Goal: Task Accomplishment & Management: Complete application form

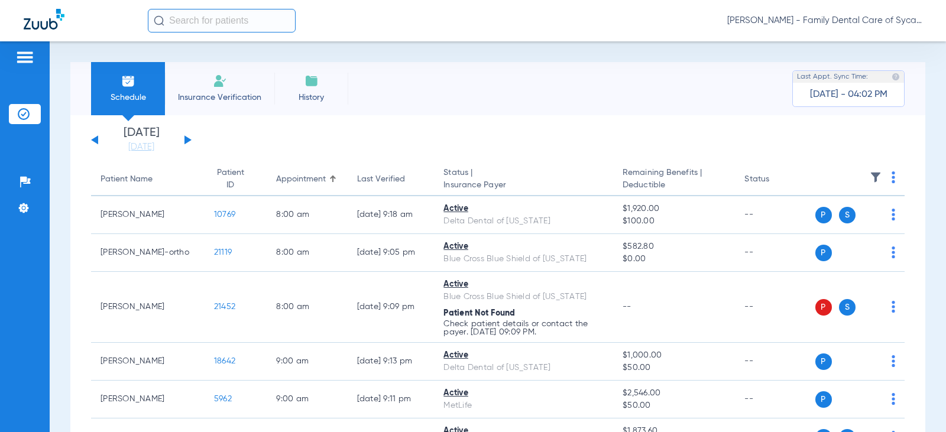
click at [186, 139] on button at bounding box center [187, 139] width 7 height 9
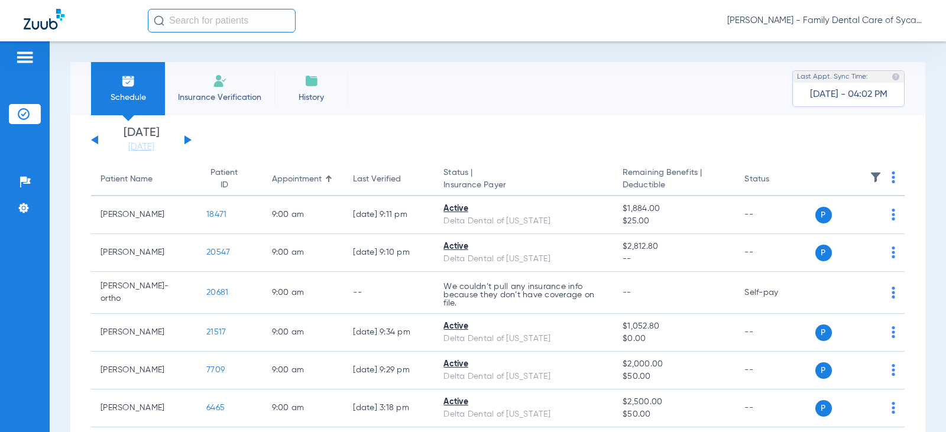
click at [219, 89] on li "Insurance Verification" at bounding box center [219, 88] width 109 height 53
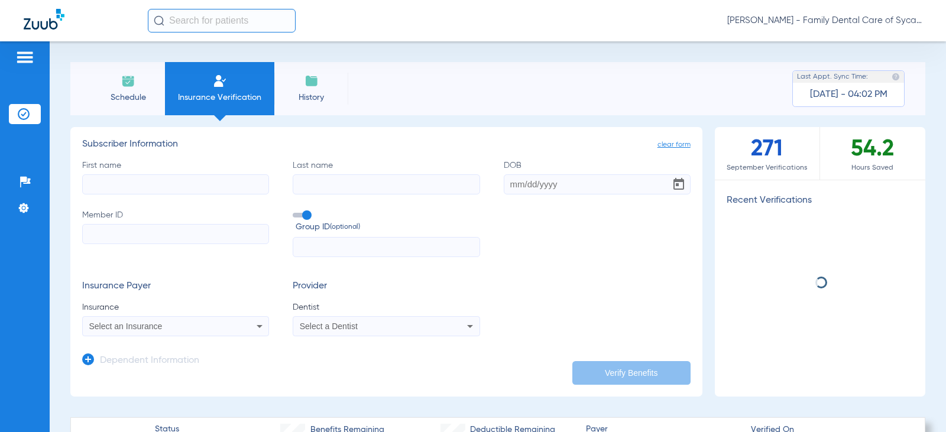
click at [163, 181] on input "First name" at bounding box center [175, 184] width 187 height 20
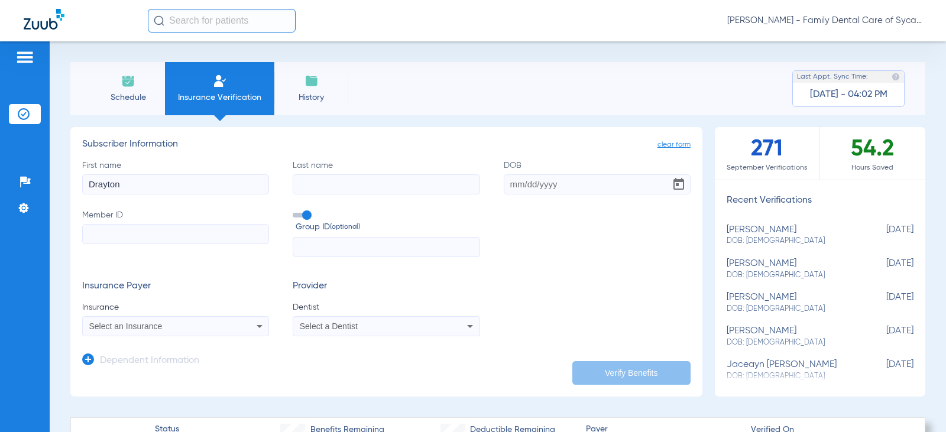
type input "Drayton"
type input "Eggleson"
click at [523, 185] on input "DOB" at bounding box center [597, 184] width 187 height 20
type input "03/26/1987"
click at [124, 238] on input "Member ID" at bounding box center [175, 234] width 187 height 20
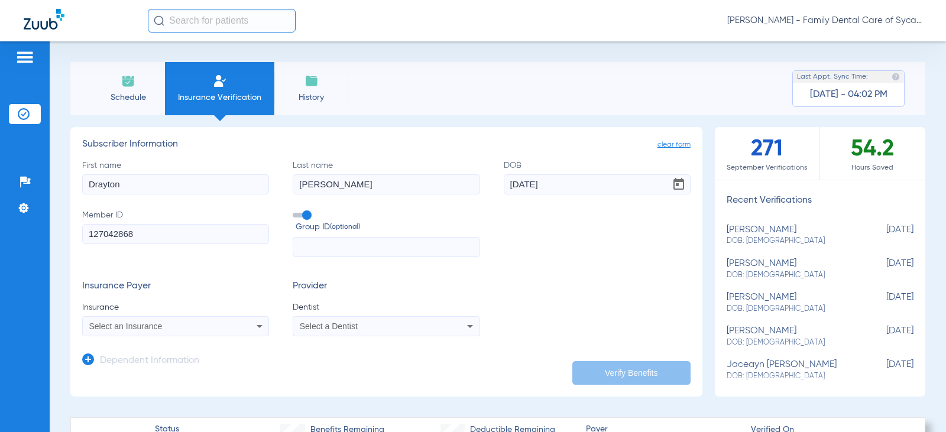
type input "127042868"
click at [229, 263] on form "First name Drayton Last name Eggleson DOB 03/26/1987 Member ID 127042868 Group …" at bounding box center [386, 248] width 608 height 177
click at [303, 215] on span at bounding box center [302, 215] width 18 height 5
click at [295, 211] on input "Group ID (optional)" at bounding box center [295, 211] width 0 height 0
click at [266, 273] on form "First name Drayton Last name Eggleson DOB 03/26/1987 Member ID 127042868 Group …" at bounding box center [386, 248] width 608 height 177
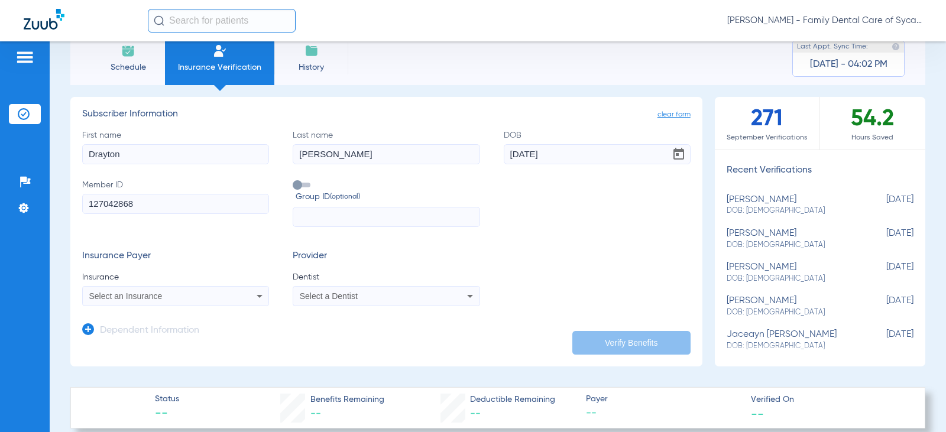
scroll to position [59, 0]
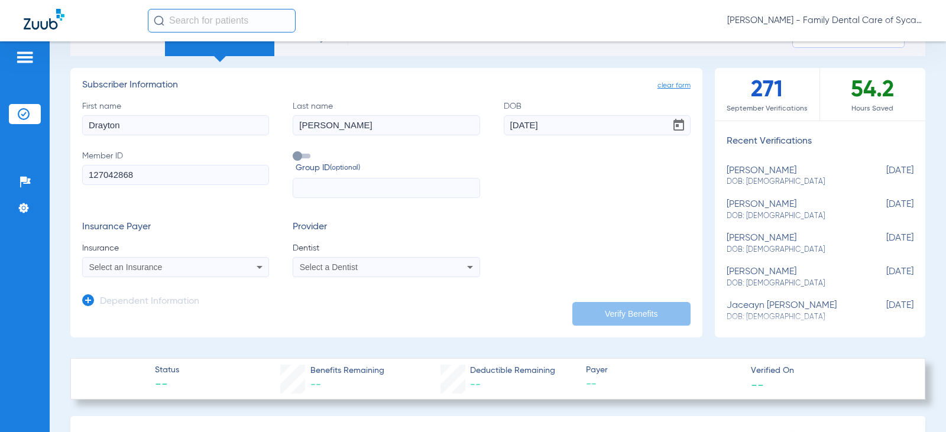
click at [256, 262] on icon at bounding box center [259, 267] width 14 height 14
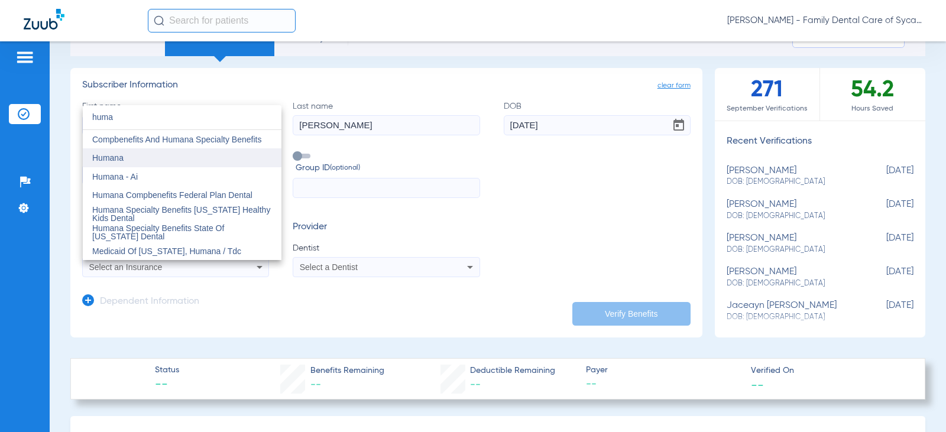
type input "huma"
click at [143, 157] on mat-option "Humana" at bounding box center [182, 157] width 199 height 19
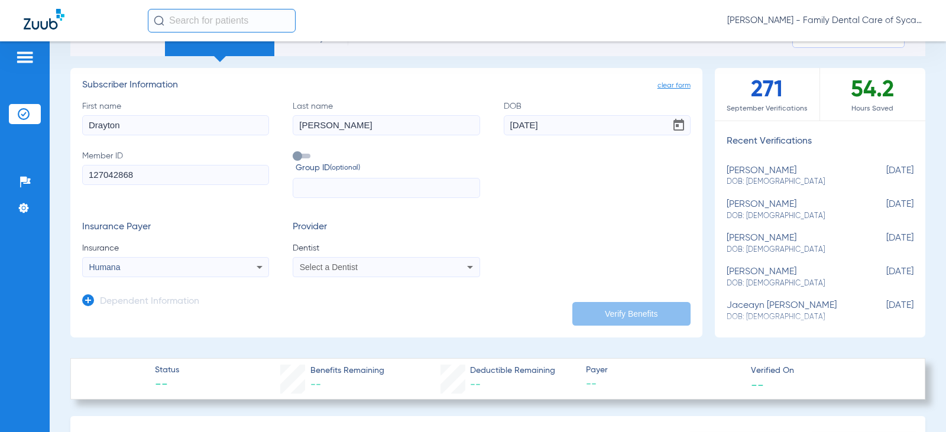
click at [199, 223] on h3 "Insurance Payer" at bounding box center [175, 228] width 187 height 12
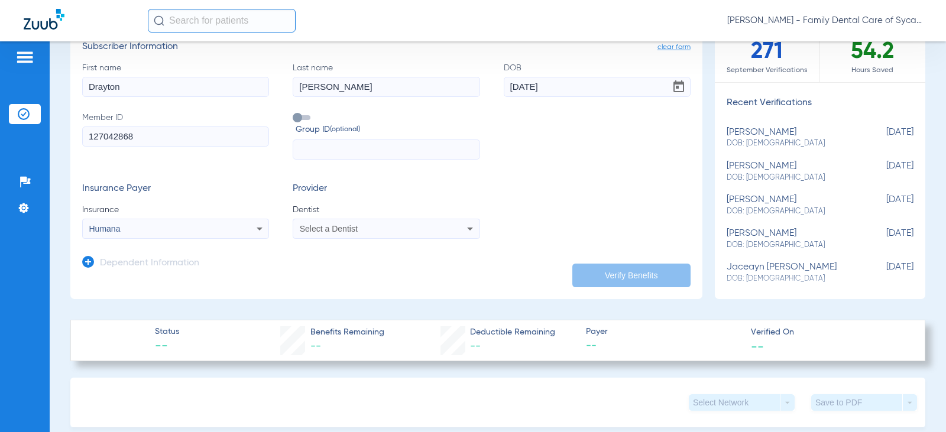
scroll to position [118, 0]
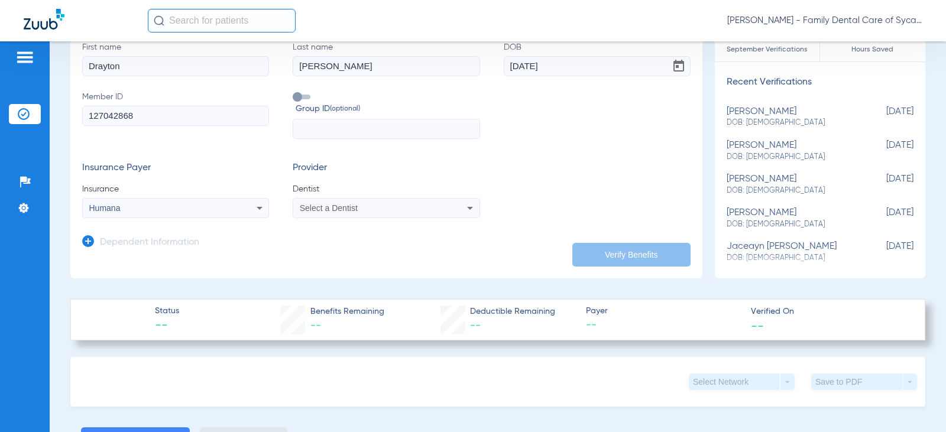
click at [171, 243] on h3 "Dependent Information" at bounding box center [149, 243] width 99 height 12
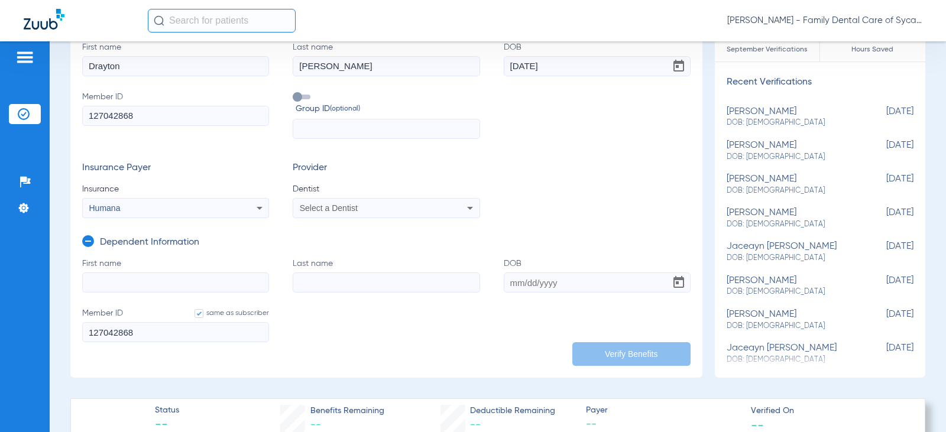
click at [146, 281] on input "First name" at bounding box center [175, 282] width 187 height 20
type input "Eleanor"
type input "Eggleson"
click at [505, 280] on input "DOB" at bounding box center [597, 282] width 187 height 20
type input "06/23/2022"
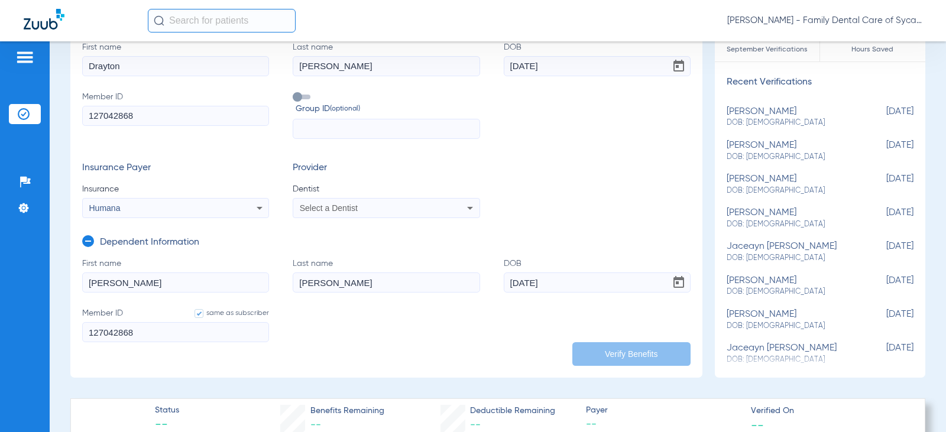
click at [524, 331] on form "First name Eleanor Last name Eggleson DOB 06/23/2022 Member ID same as subscrib…" at bounding box center [386, 307] width 608 height 99
click at [579, 157] on form "First name Drayton Last name Eggleson DOB 03/26/1987 Member ID 127042868 Group …" at bounding box center [386, 129] width 608 height 177
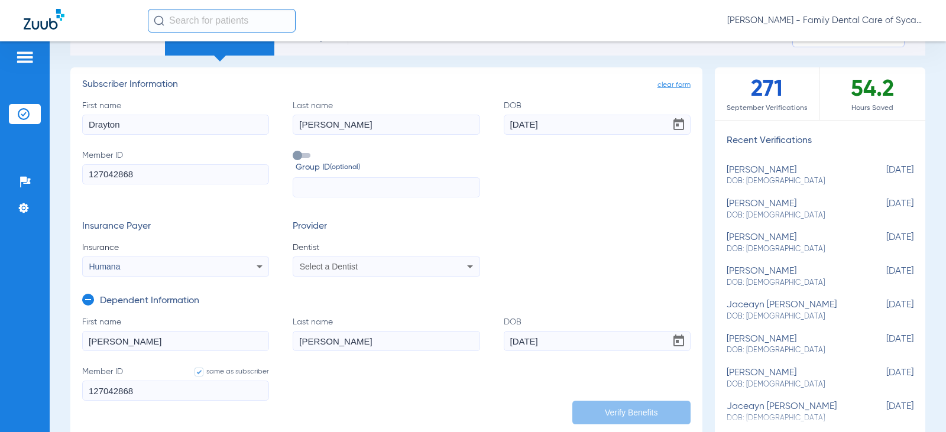
scroll to position [59, 0]
click at [351, 275] on mat-select "Select a Dentist" at bounding box center [386, 267] width 187 height 20
click at [346, 272] on div "Select a Dentist" at bounding box center [386, 267] width 186 height 14
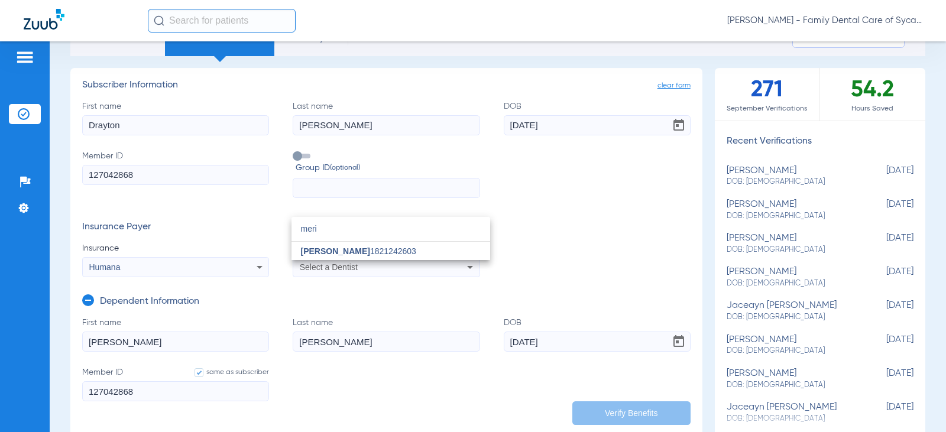
type input "meri"
click at [342, 253] on span "Meri Bekirovik" at bounding box center [335, 250] width 69 height 9
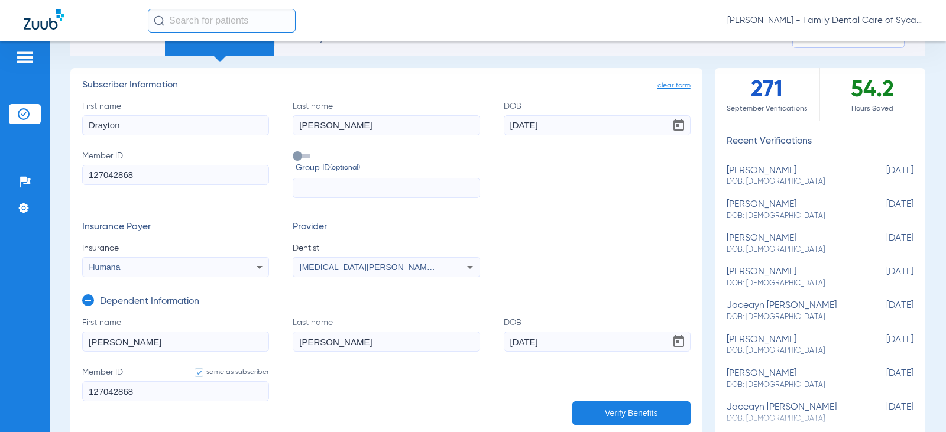
click at [620, 414] on button "Verify Benefits" at bounding box center [631, 413] width 118 height 24
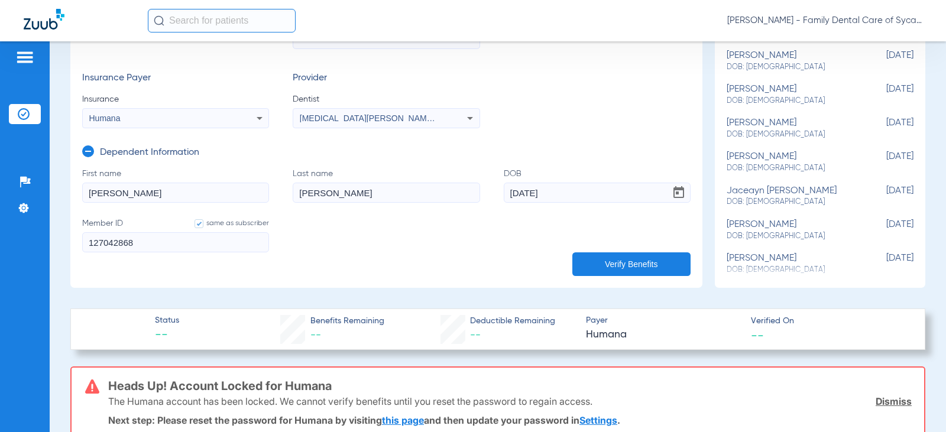
scroll to position [236, 0]
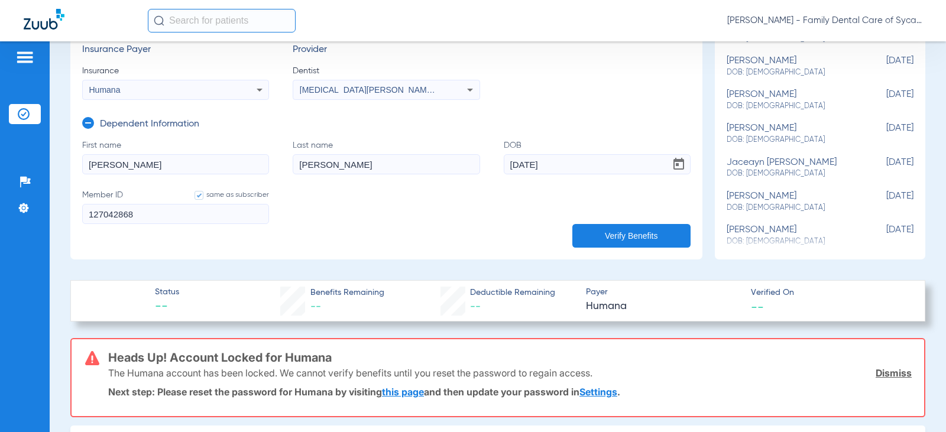
click at [394, 394] on link "this page" at bounding box center [403, 392] width 42 height 12
click at [641, 240] on button "Verify Benefits" at bounding box center [631, 236] width 118 height 24
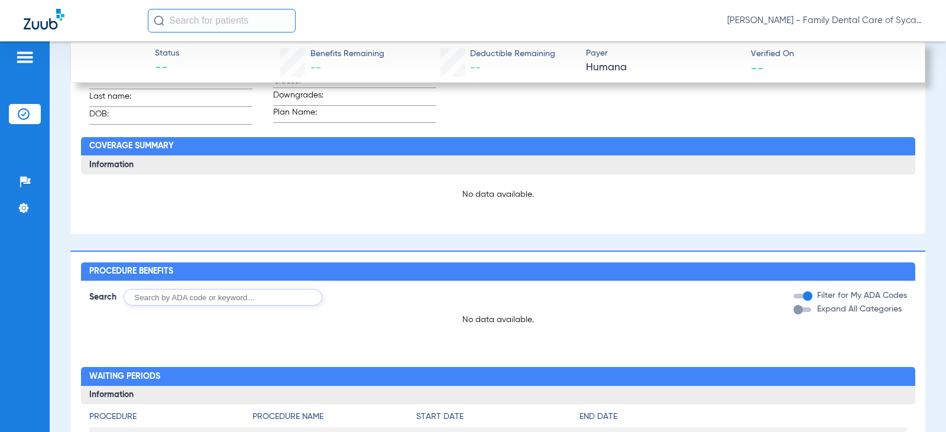
scroll to position [887, 0]
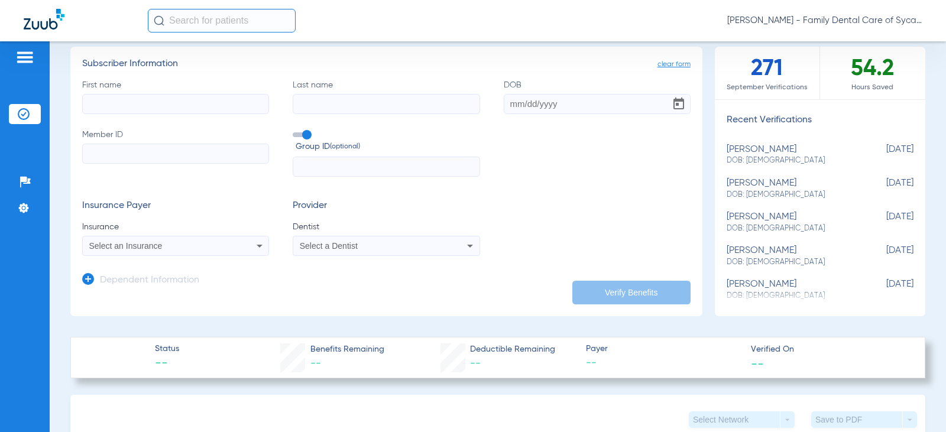
scroll to position [59, 0]
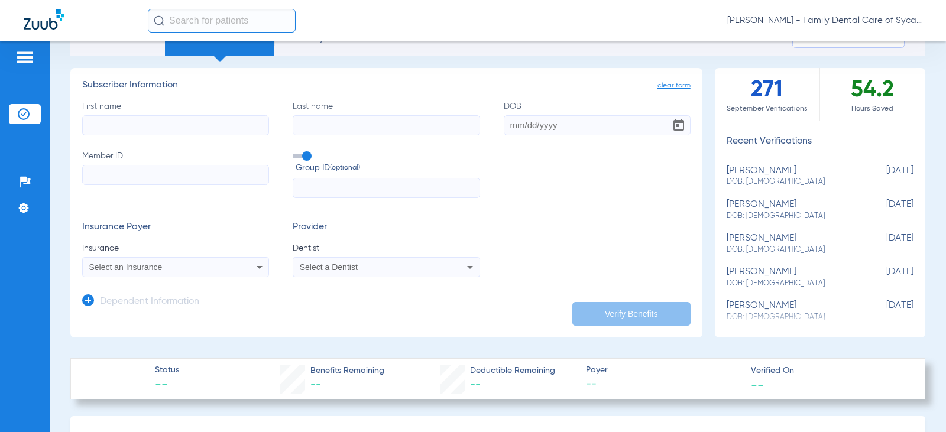
click at [101, 126] on input "First name" at bounding box center [175, 125] width 187 height 20
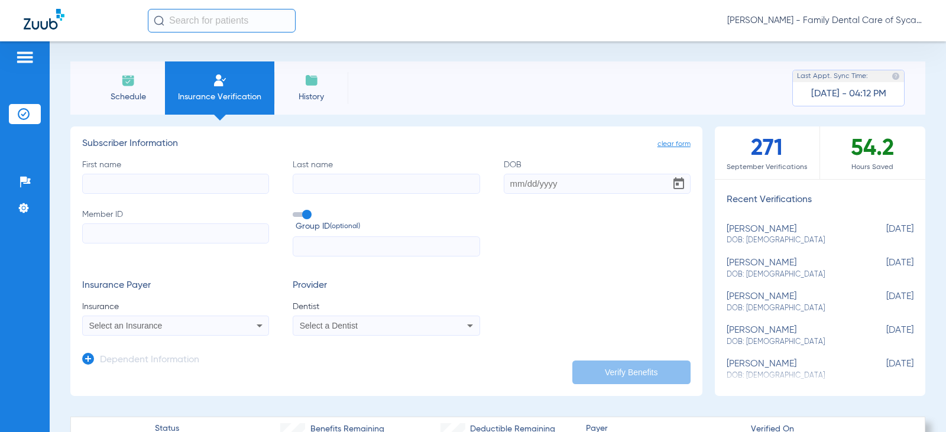
scroll to position [0, 0]
type input "drayton"
type input "eggleson"
click at [504, 183] on input "DOB" at bounding box center [597, 184] width 187 height 20
type input "[DATE]"
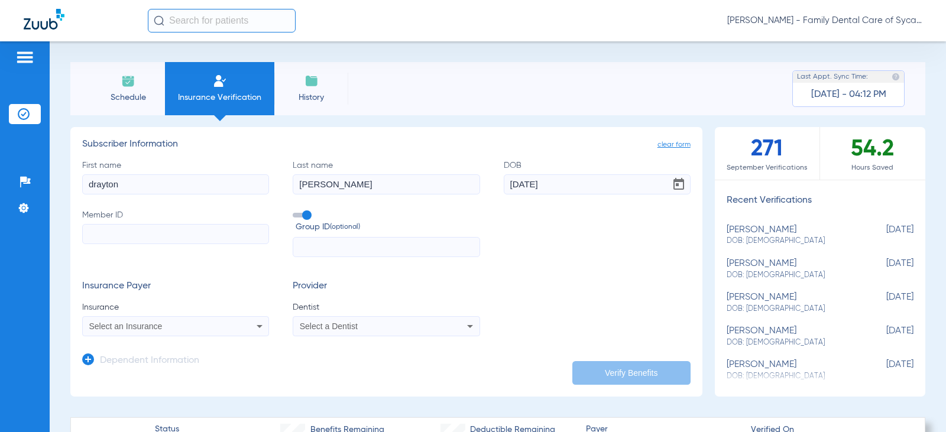
click at [171, 235] on input "Member ID" at bounding box center [175, 234] width 187 height 20
type input "127042868"
click at [300, 216] on span at bounding box center [302, 215] width 18 height 5
click at [295, 211] on input "Group ID (optional)" at bounding box center [295, 211] width 0 height 0
click at [209, 328] on div "Select an Insurance" at bounding box center [158, 326] width 139 height 8
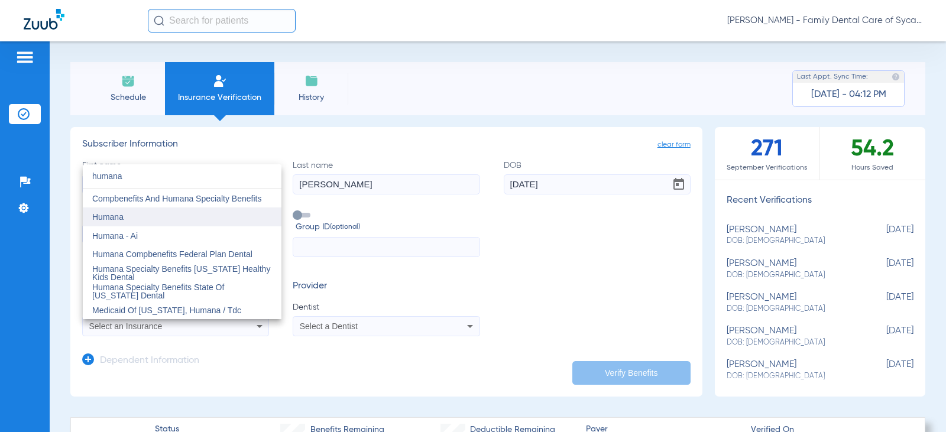
type input "humana"
drag, startPoint x: 112, startPoint y: 218, endPoint x: 106, endPoint y: 217, distance: 6.0
click at [106, 217] on span "Humana" at bounding box center [107, 216] width 31 height 9
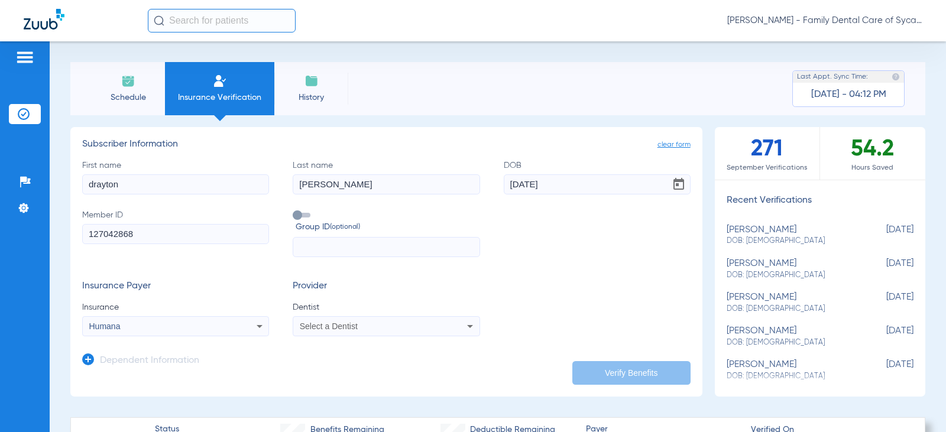
click at [397, 320] on div "Select a Dentist" at bounding box center [386, 326] width 186 height 14
type input "mer"
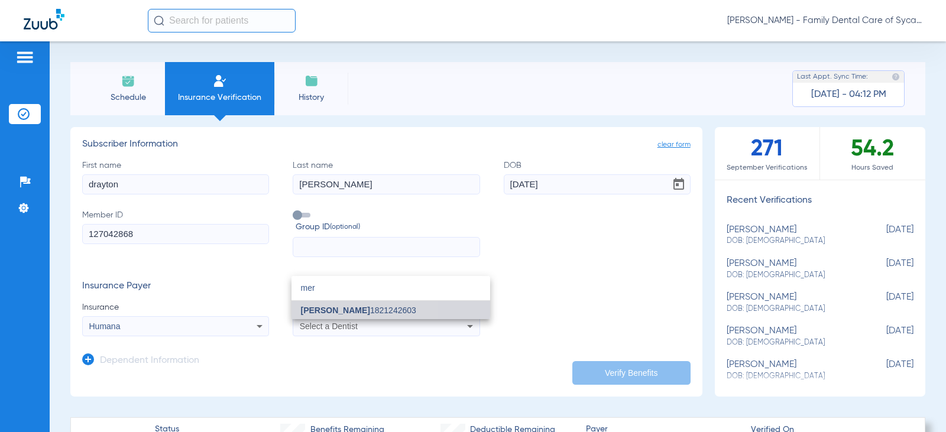
click at [314, 302] on mat-option "Meri Bekirovik 1821242603" at bounding box center [390, 310] width 199 height 19
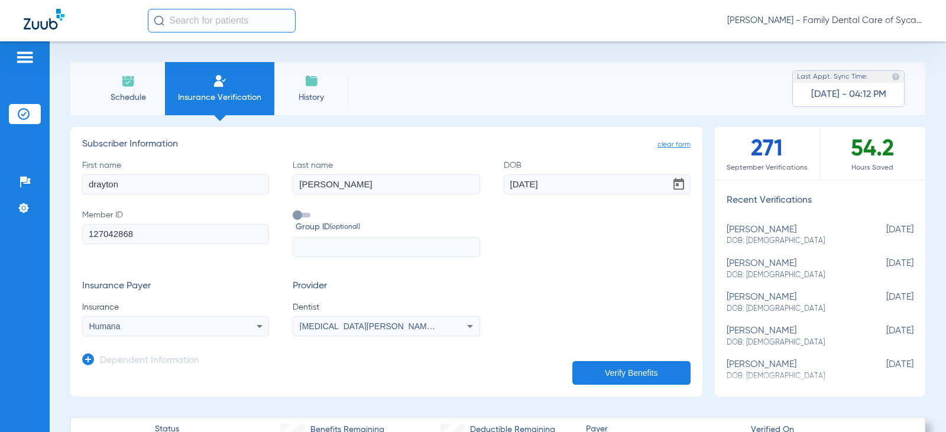
click at [580, 292] on div "Insurance Payer Insurance Humana Provider Dentist Nikita Edwards 1821242603" at bounding box center [386, 309] width 608 height 56
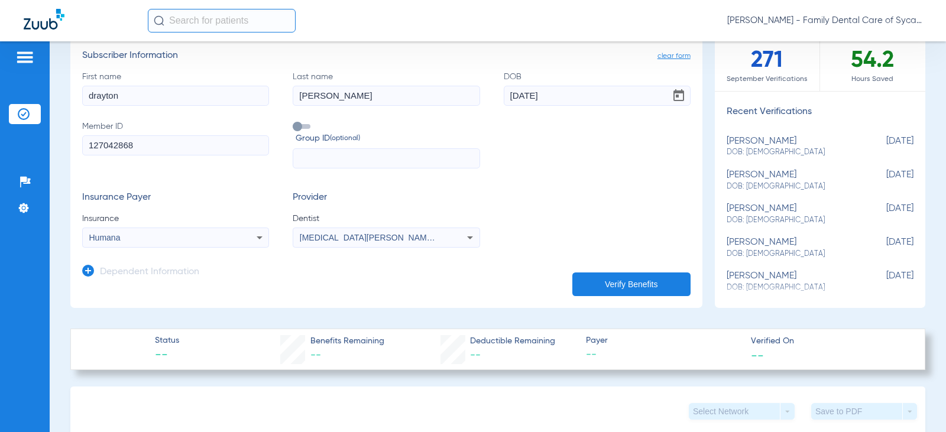
scroll to position [118, 0]
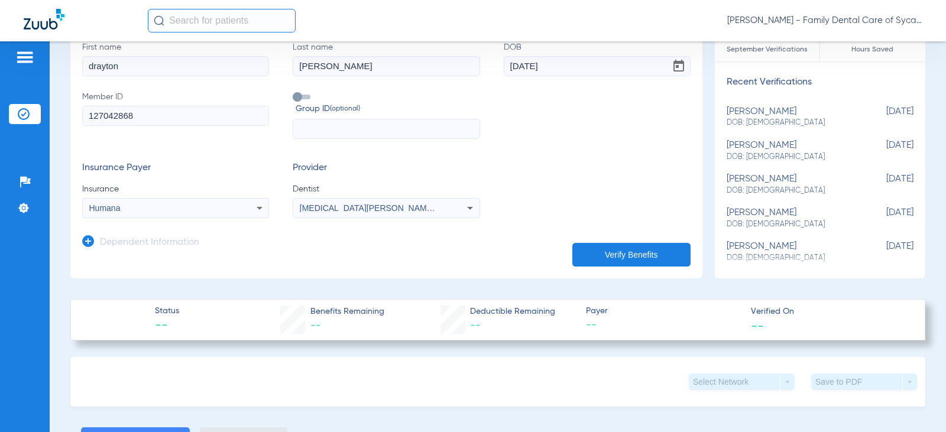
click at [400, 205] on span "Nikita Edwards 1821242603" at bounding box center [391, 207] width 183 height 9
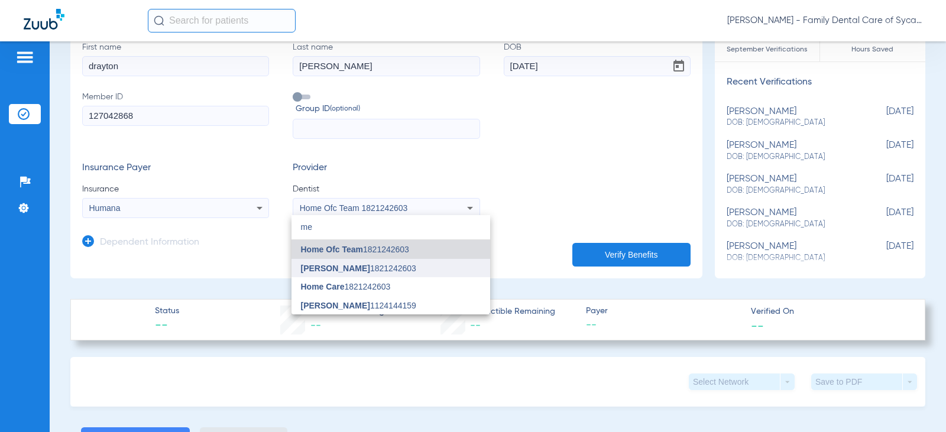
type input "me"
click at [337, 267] on span "Meri Bekirovik" at bounding box center [335, 268] width 69 height 9
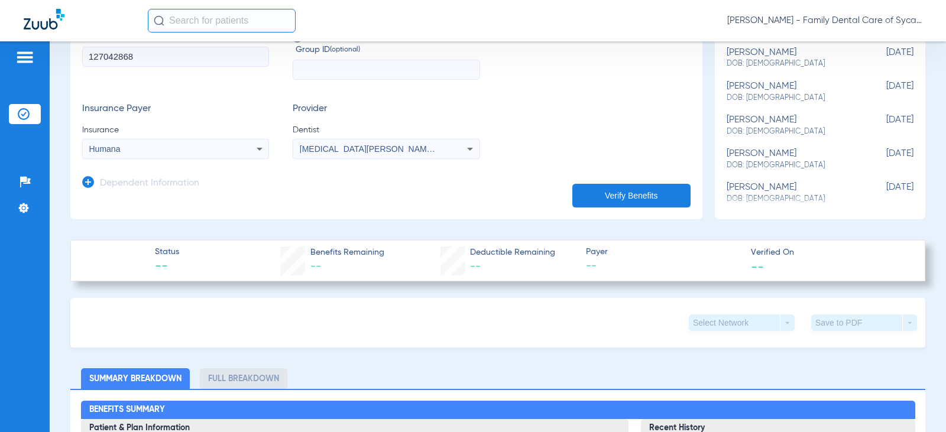
scroll to position [236, 0]
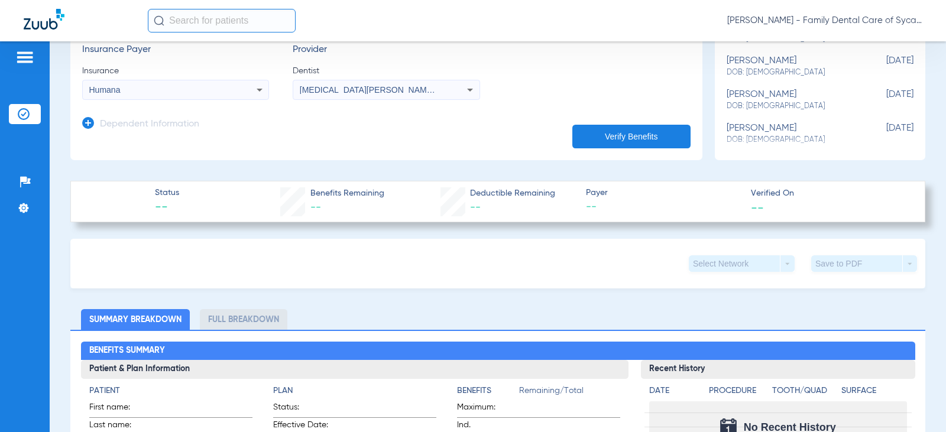
click at [108, 121] on h3 "Dependent Information" at bounding box center [149, 125] width 99 height 12
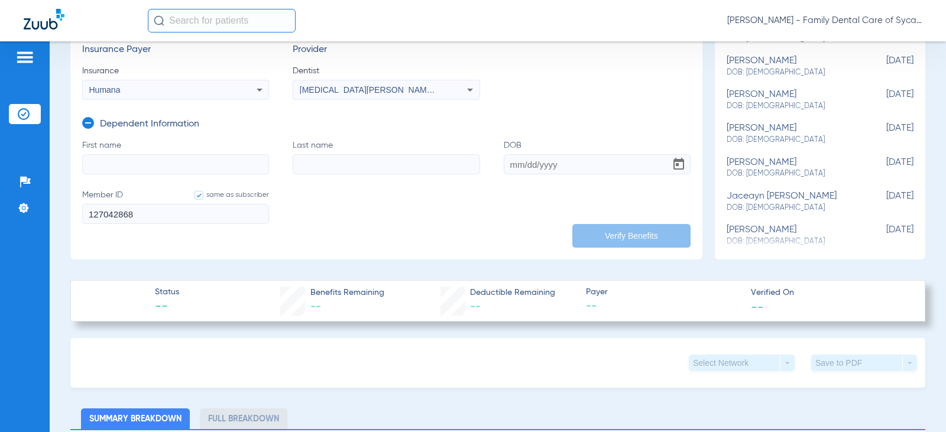
click at [111, 158] on input "First name" at bounding box center [175, 164] width 187 height 20
type input "Eleanor"
type input "eggleson"
click at [523, 164] on input "DOB" at bounding box center [597, 164] width 187 height 20
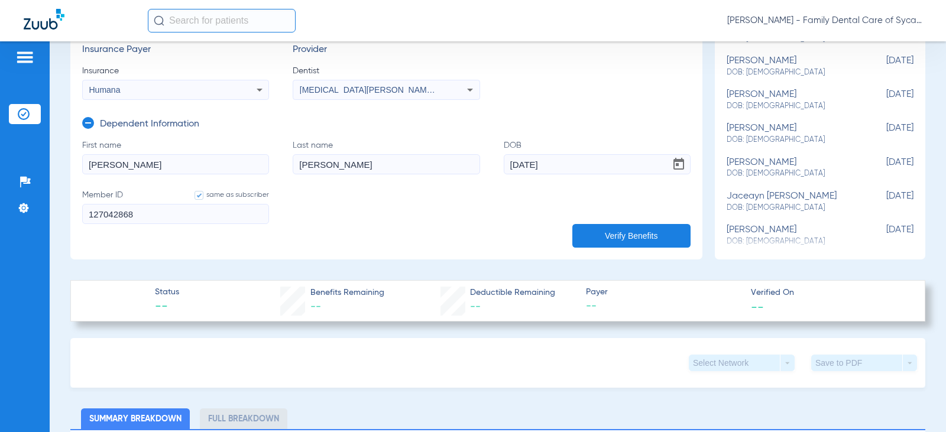
type input "06/23/2022"
click at [637, 238] on button "Verify Benefits" at bounding box center [631, 236] width 118 height 24
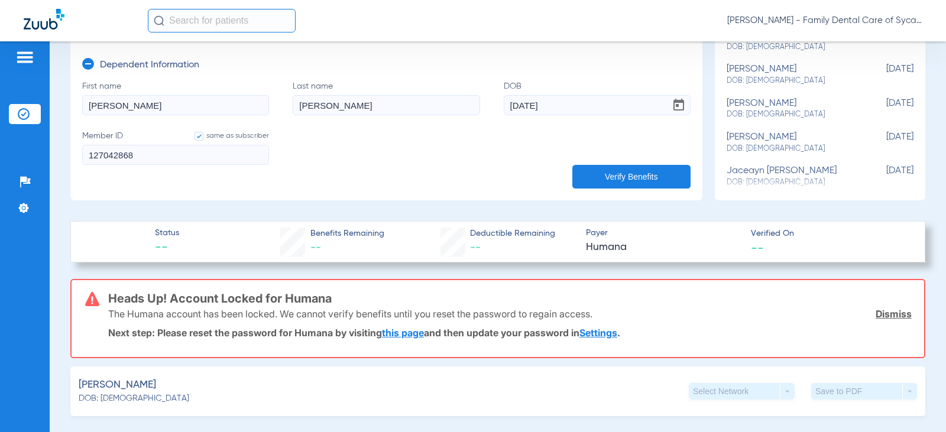
scroll to position [355, 0]
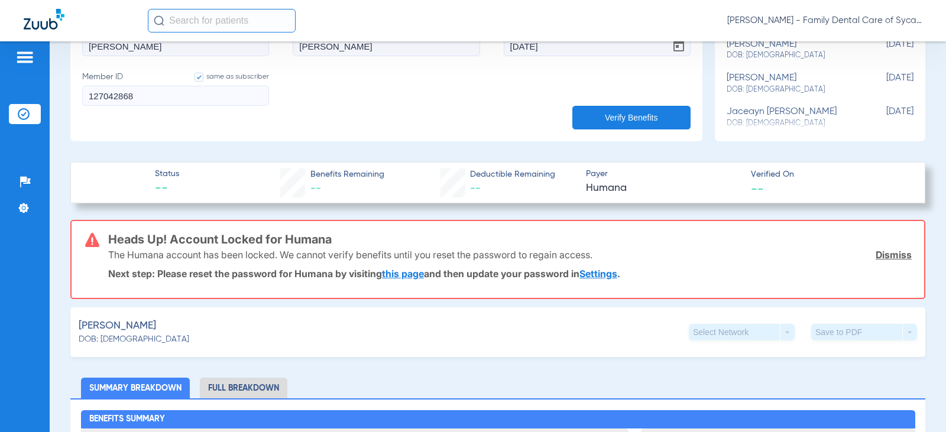
click at [609, 272] on link "Settings" at bounding box center [598, 274] width 38 height 12
click at [603, 114] on button "Verify Benefits" at bounding box center [631, 118] width 118 height 24
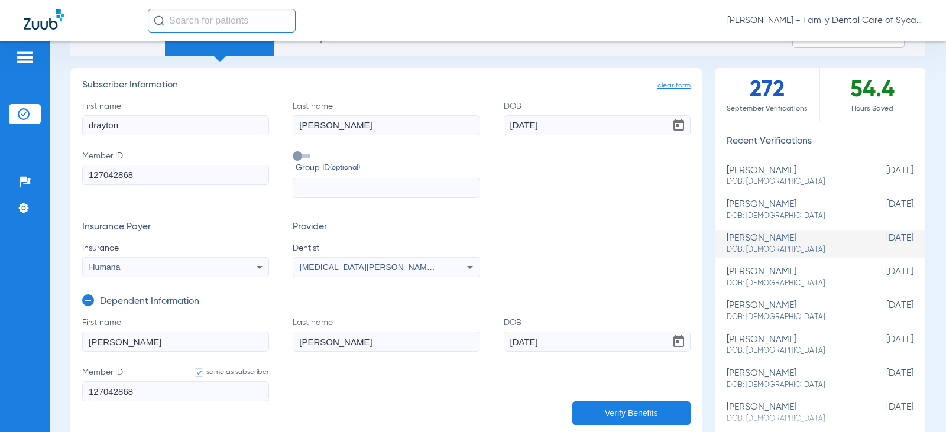
scroll to position [0, 0]
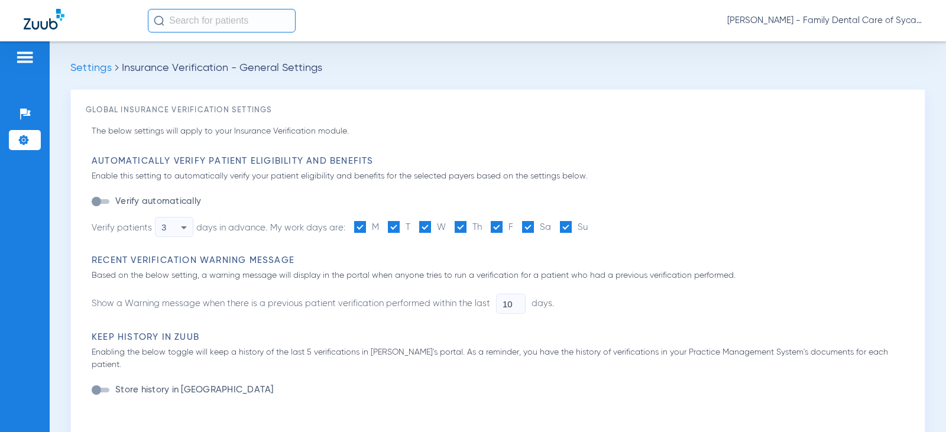
type input "1"
